Goal: Information Seeking & Learning: Learn about a topic

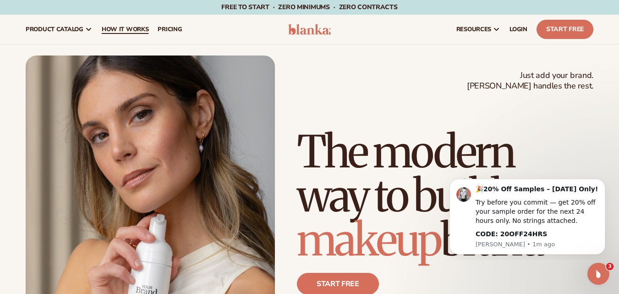
click at [133, 26] on span "How It Works" at bounding box center [125, 29] width 47 height 7
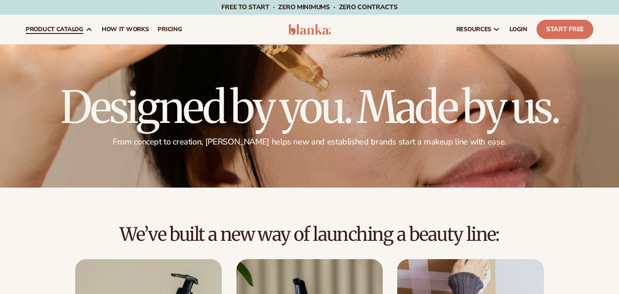
click at [80, 28] on span "product catalog" at bounding box center [55, 29] width 58 height 7
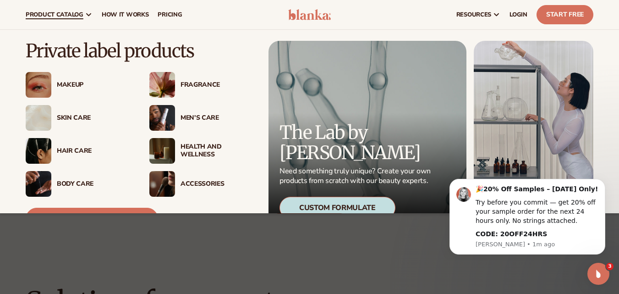
scroll to position [366, 0]
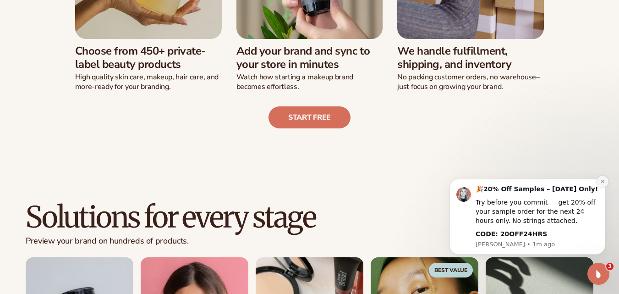
click at [601, 181] on icon "Dismiss notification" at bounding box center [602, 181] width 5 height 5
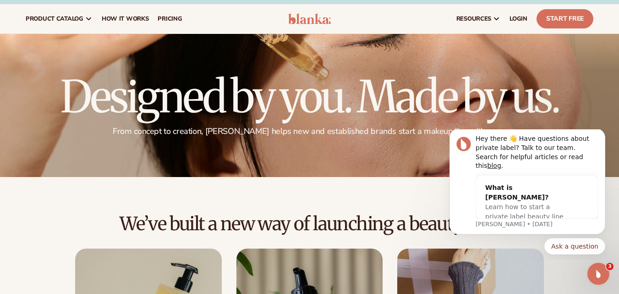
scroll to position [0, 0]
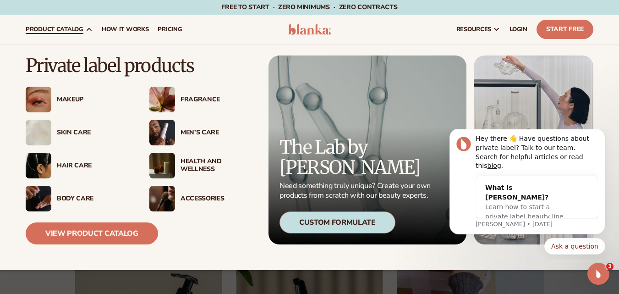
click at [54, 28] on span "product catalog" at bounding box center [55, 29] width 58 height 7
click at [71, 133] on div "Skin Care" at bounding box center [94, 133] width 74 height 8
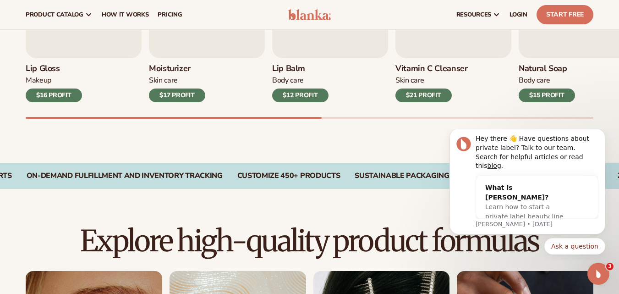
scroll to position [275, 0]
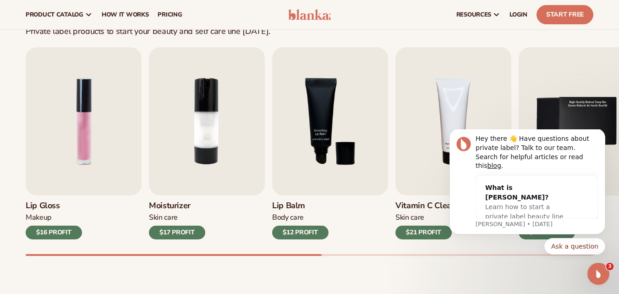
click at [176, 201] on h3 "Moisturizer" at bounding box center [177, 206] width 56 height 10
click at [176, 202] on h3 "Moisturizer" at bounding box center [177, 206] width 56 height 10
click at [195, 131] on img "2 / 9" at bounding box center [207, 121] width 116 height 148
click at [180, 228] on div "$17 PROFIT" at bounding box center [177, 232] width 56 height 14
click at [174, 211] on div "Moisturizer [MEDICAL_DATA] $17 PROFIT" at bounding box center [207, 217] width 116 height 44
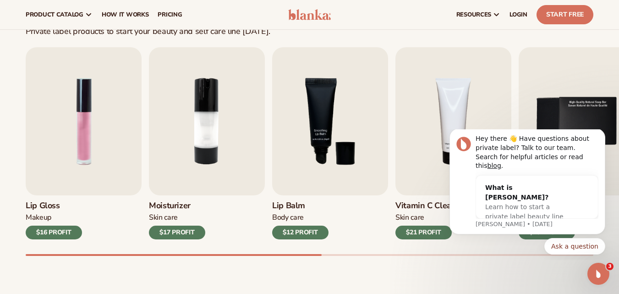
click at [173, 209] on h3 "Moisturizer" at bounding box center [177, 206] width 56 height 10
click at [170, 216] on div "Skin Care" at bounding box center [177, 218] width 56 height 10
click at [171, 203] on h3 "Moisturizer" at bounding box center [177, 206] width 56 height 10
click at [188, 152] on img "2 / 9" at bounding box center [207, 121] width 116 height 148
